Goal: Information Seeking & Learning: Understand process/instructions

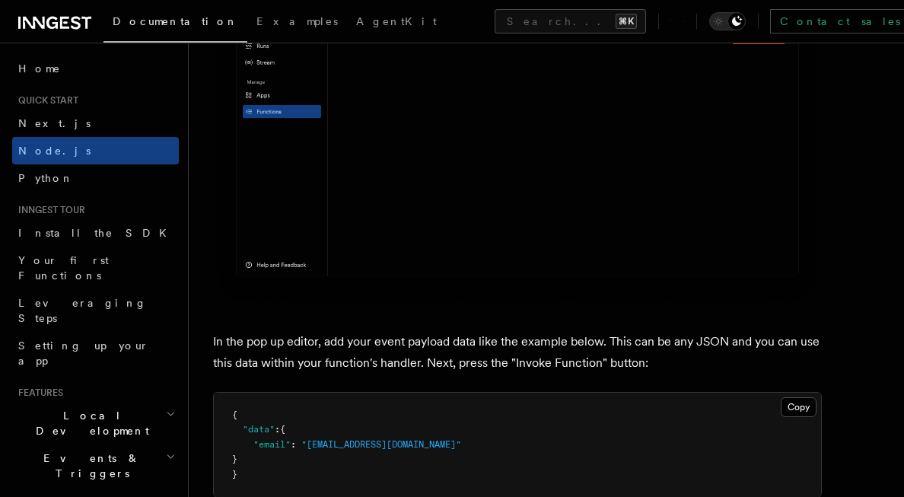
scroll to position [4235, 0]
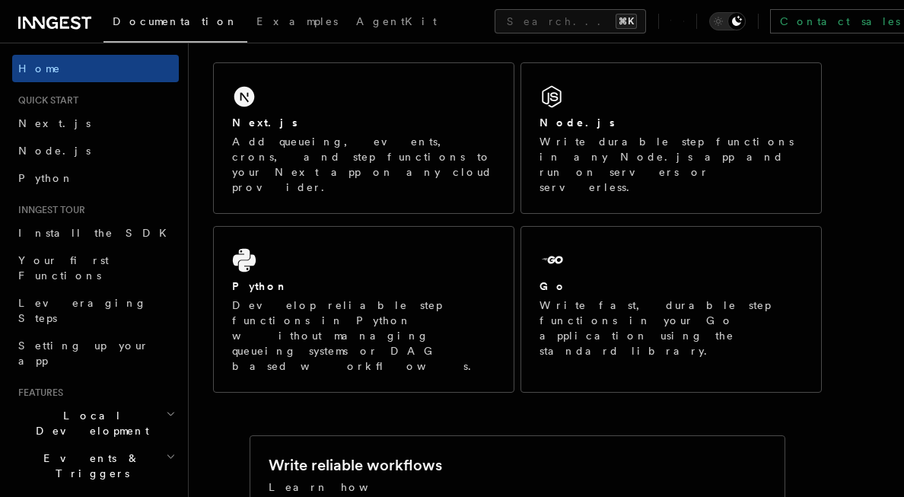
scroll to position [245, 0]
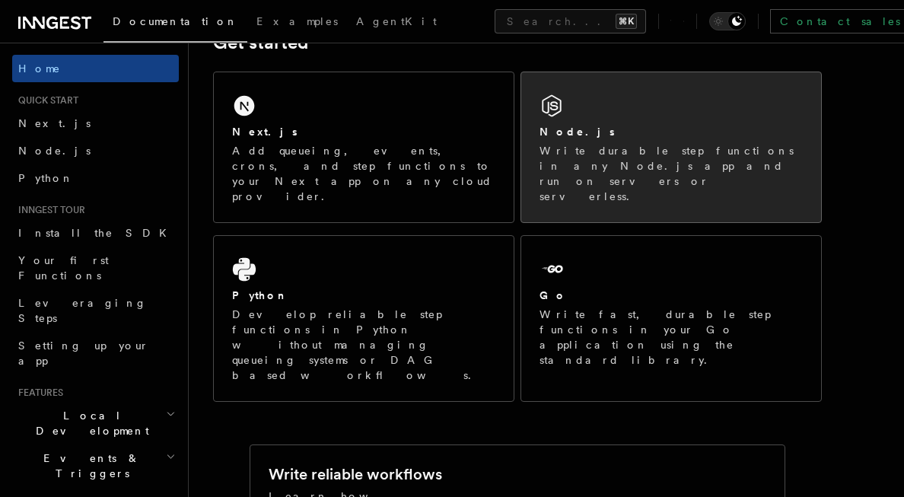
click at [615, 132] on div "Node.js" at bounding box center [670, 132] width 263 height 16
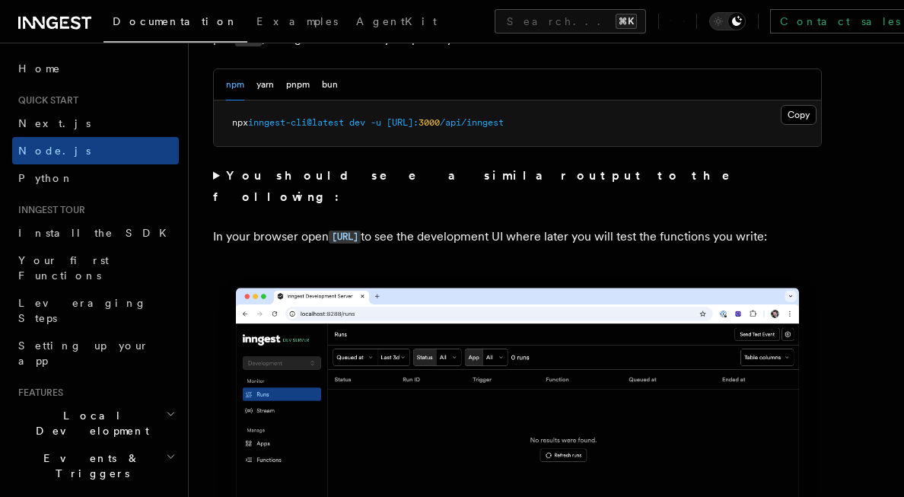
scroll to position [1298, 0]
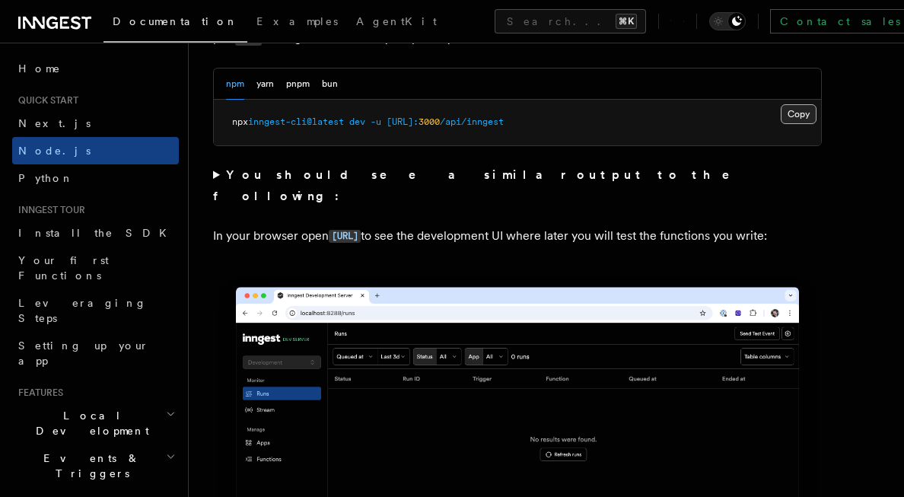
click at [802, 109] on button "Copy Copied" at bounding box center [798, 114] width 36 height 20
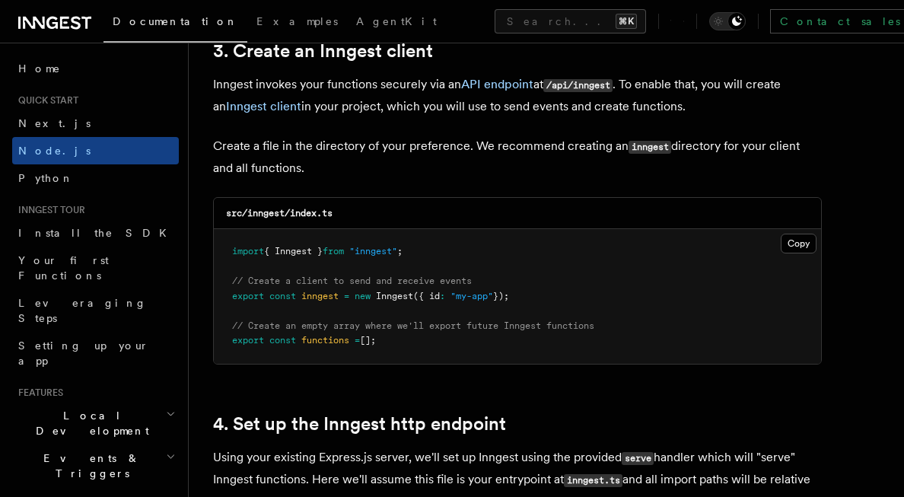
scroll to position [1960, 0]
